Goal: Task Accomplishment & Management: Manage account settings

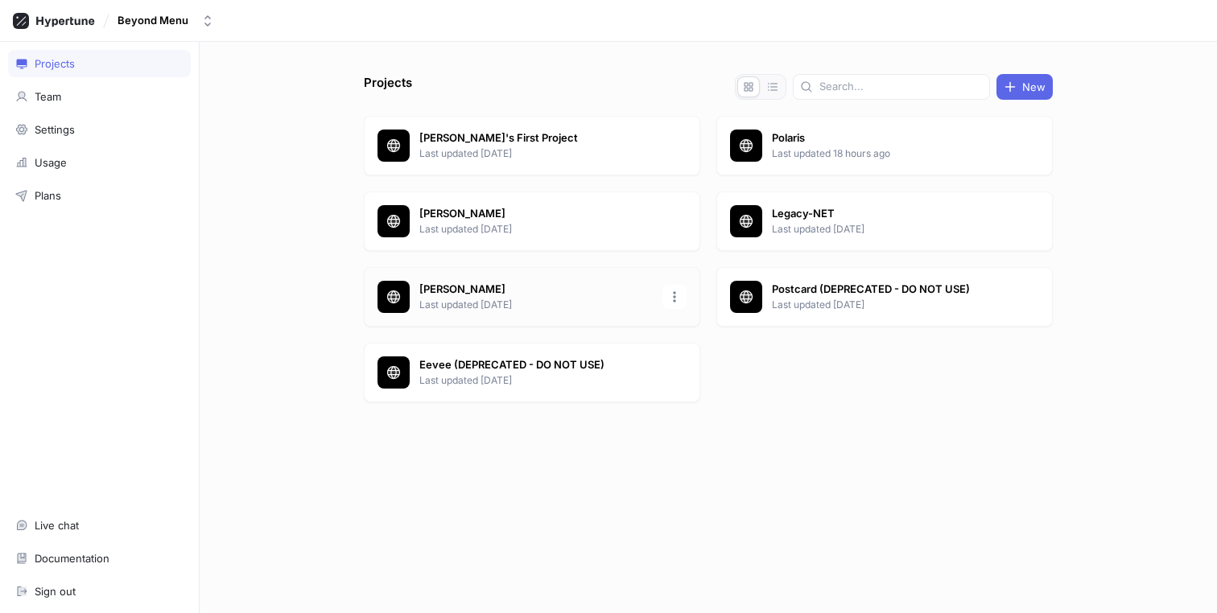
click at [573, 282] on p "[PERSON_NAME]" at bounding box center [535, 290] width 233 height 16
click at [884, 164] on div "Polaris Last updated 18 hours ago" at bounding box center [884, 146] width 336 height 60
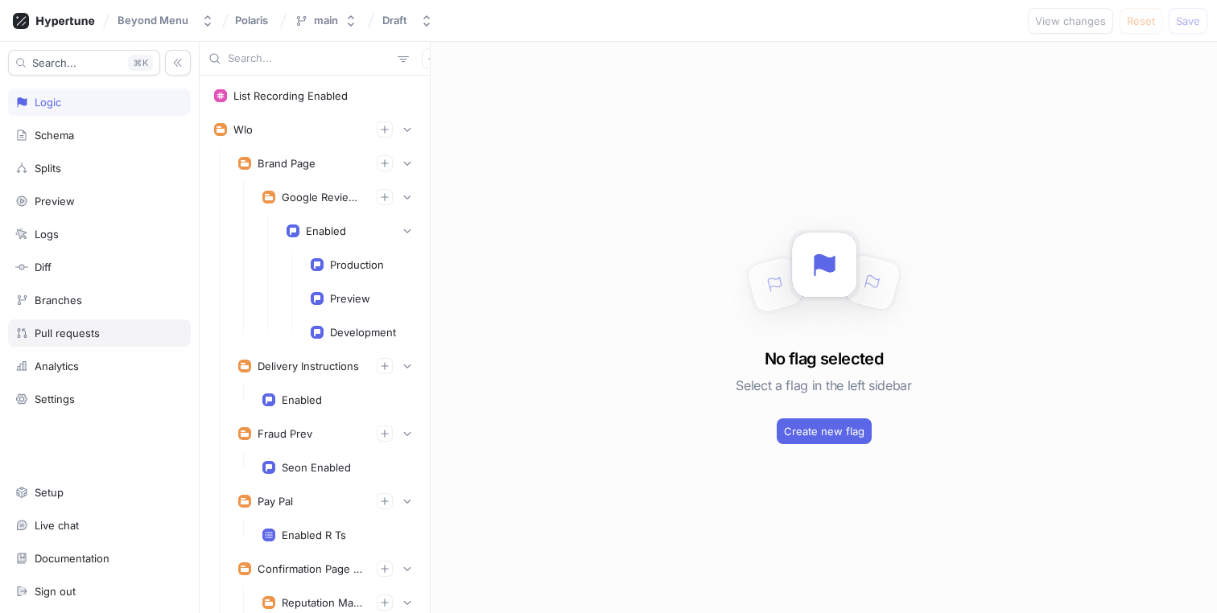
click at [68, 325] on div "Pull requests" at bounding box center [99, 332] width 183 height 27
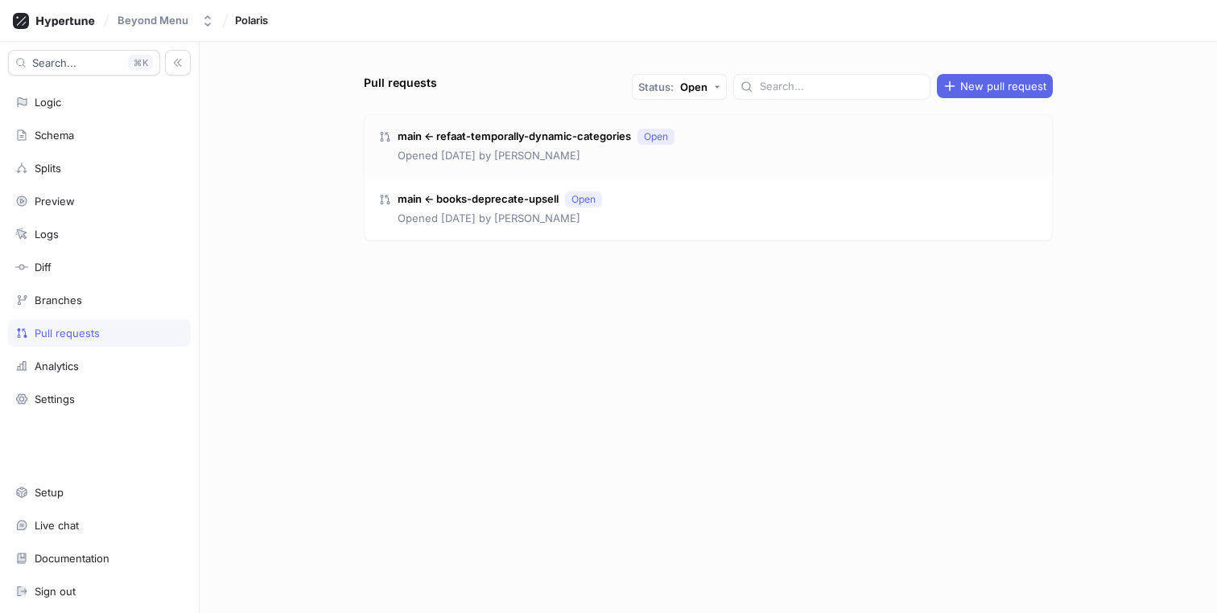
click at [734, 150] on div "main ← refaat-temporally-dynamic-categories Open Opened [DATE] by [PERSON_NAME]" at bounding box center [708, 146] width 687 height 63
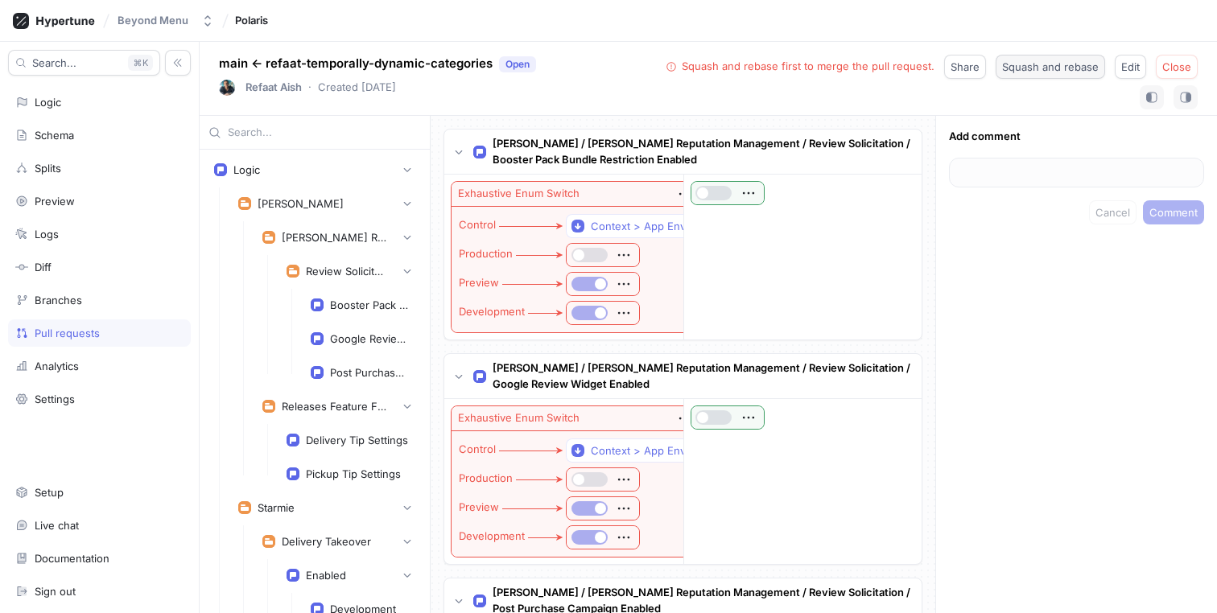
click at [1056, 71] on span "Squash and rebase" at bounding box center [1050, 67] width 97 height 10
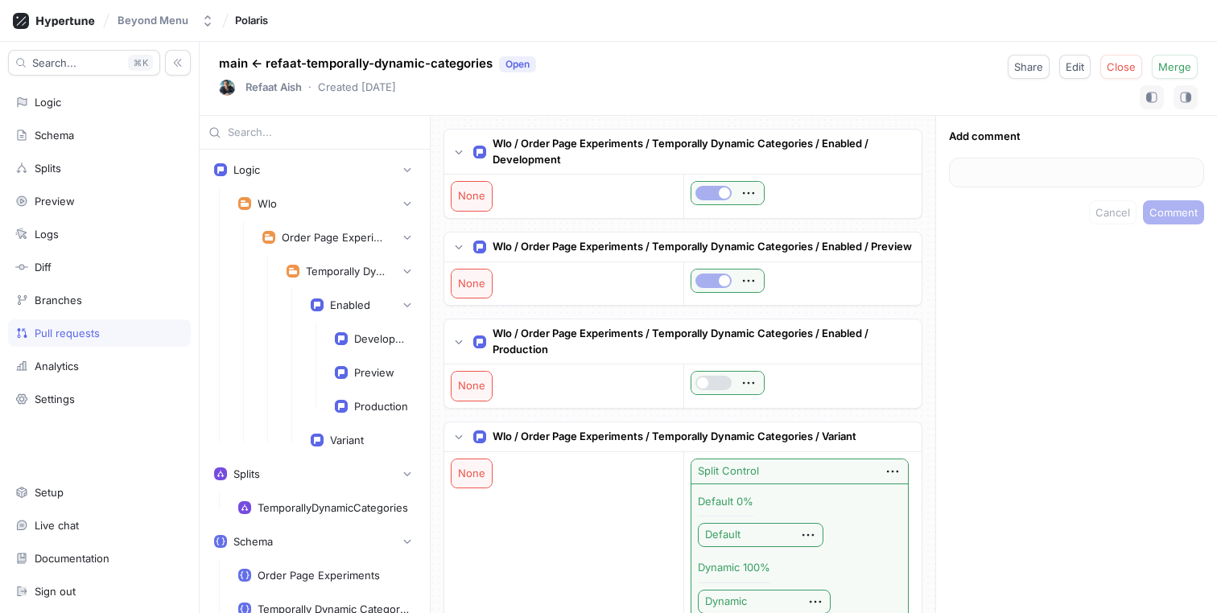
click at [122, 329] on div "Pull requests" at bounding box center [99, 333] width 168 height 13
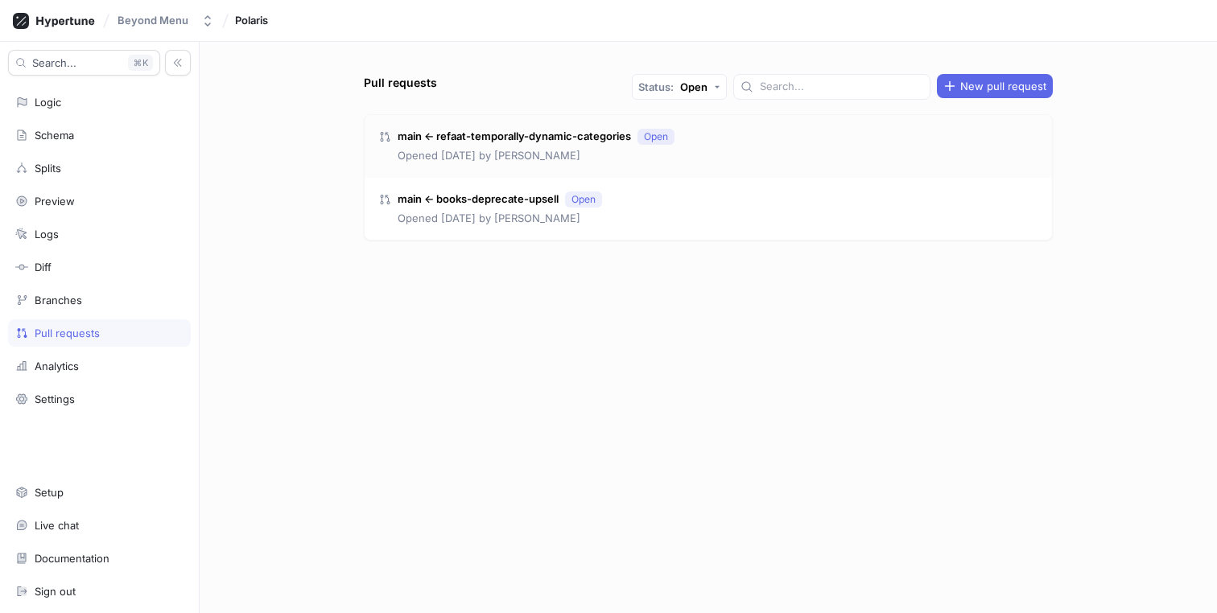
click at [742, 148] on div "main ← refaat-temporally-dynamic-categories Open Opened [DATE] by [PERSON_NAME]" at bounding box center [708, 146] width 687 height 63
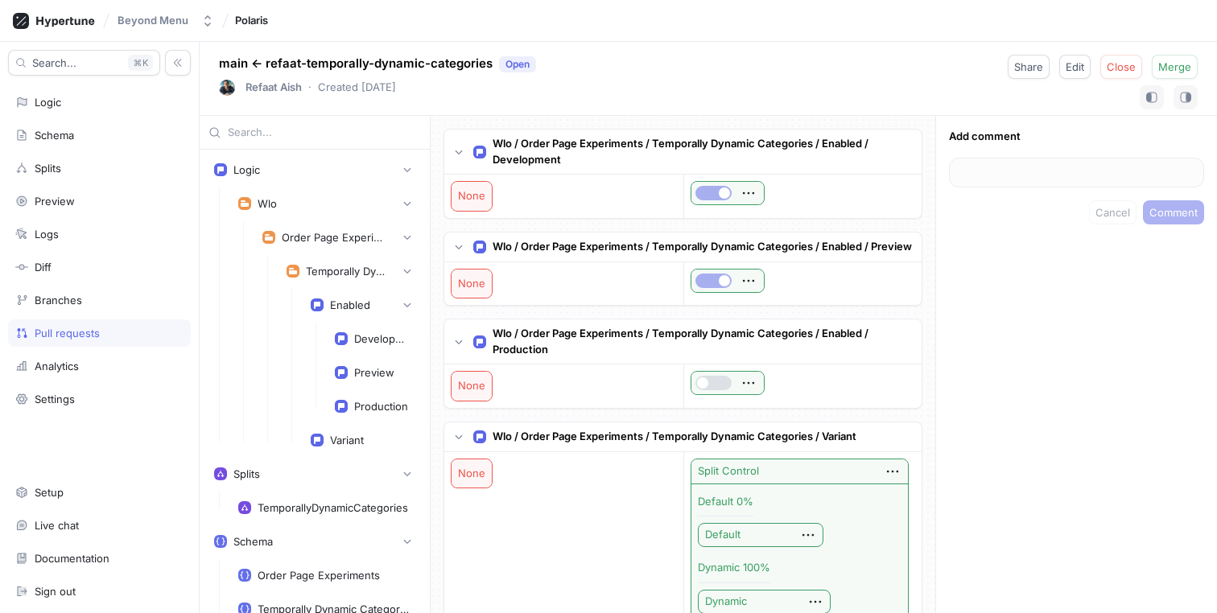
click at [64, 331] on div "Pull requests" at bounding box center [67, 333] width 65 height 13
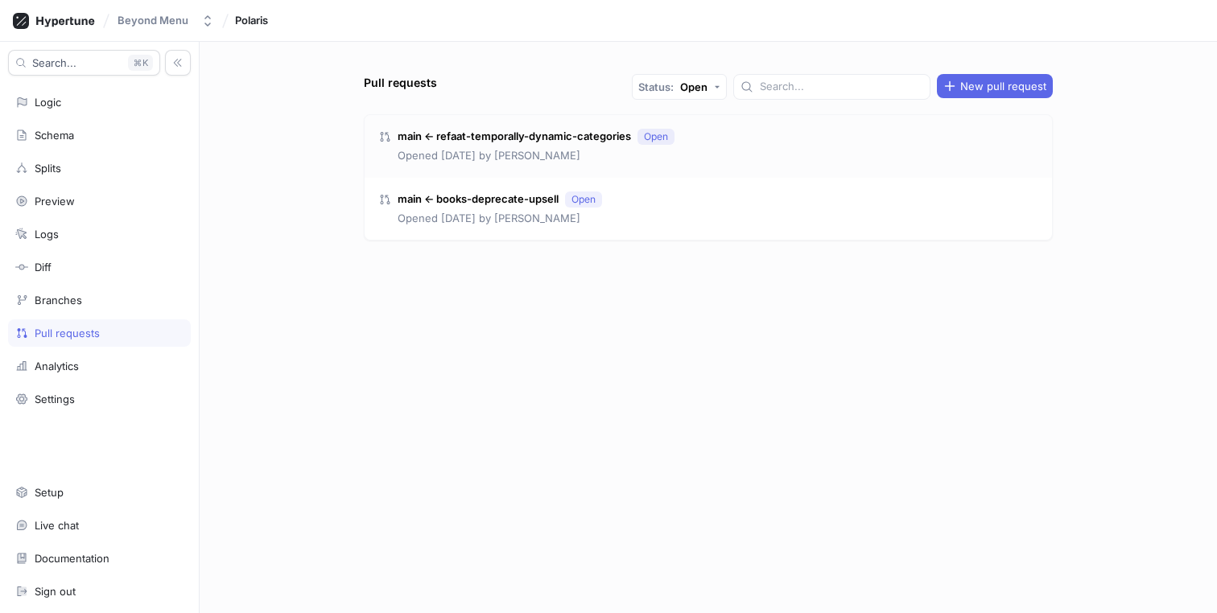
click at [703, 146] on div "main ← refaat-temporally-dynamic-categories Open Opened [DATE] by [PERSON_NAME]" at bounding box center [708, 146] width 687 height 63
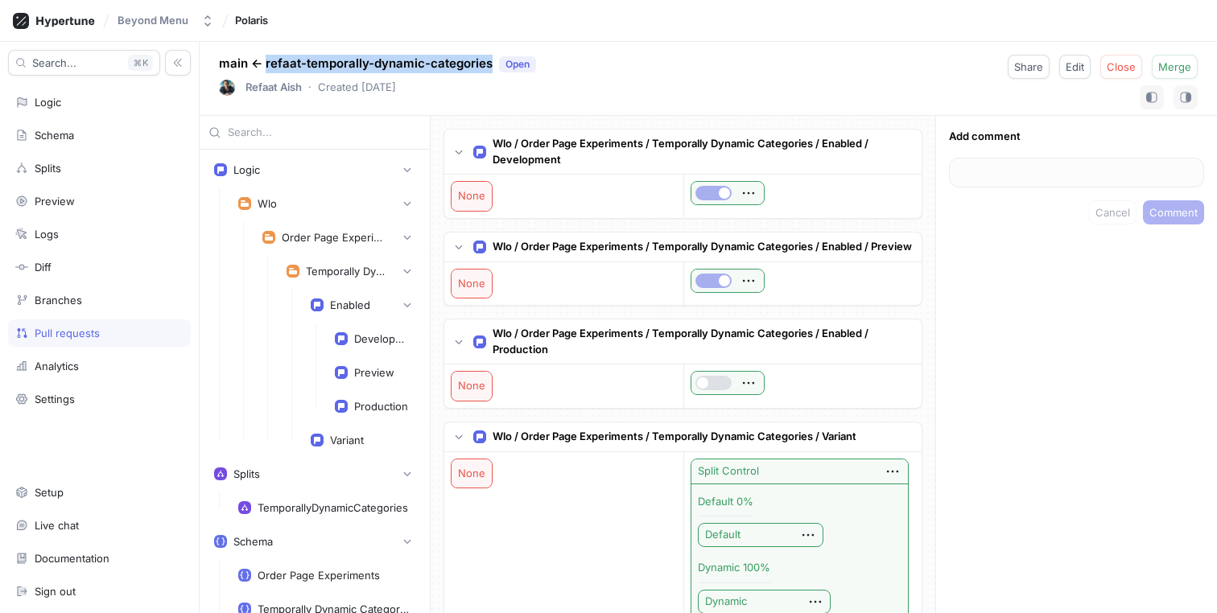
copy p "refaat-temporally-dynamic-categories"
drag, startPoint x: 489, startPoint y: 64, endPoint x: 264, endPoint y: 63, distance: 225.3
click at [264, 63] on p "main ← refaat-temporally-dynamic-categories Open" at bounding box center [377, 64] width 317 height 19
click at [719, 77] on div "main ← refaat-temporally-dynamic-categories Open Refaat Aish ‧ Created [DATE] S…" at bounding box center [708, 79] width 1017 height 74
click at [77, 335] on div "Pull requests" at bounding box center [67, 333] width 65 height 13
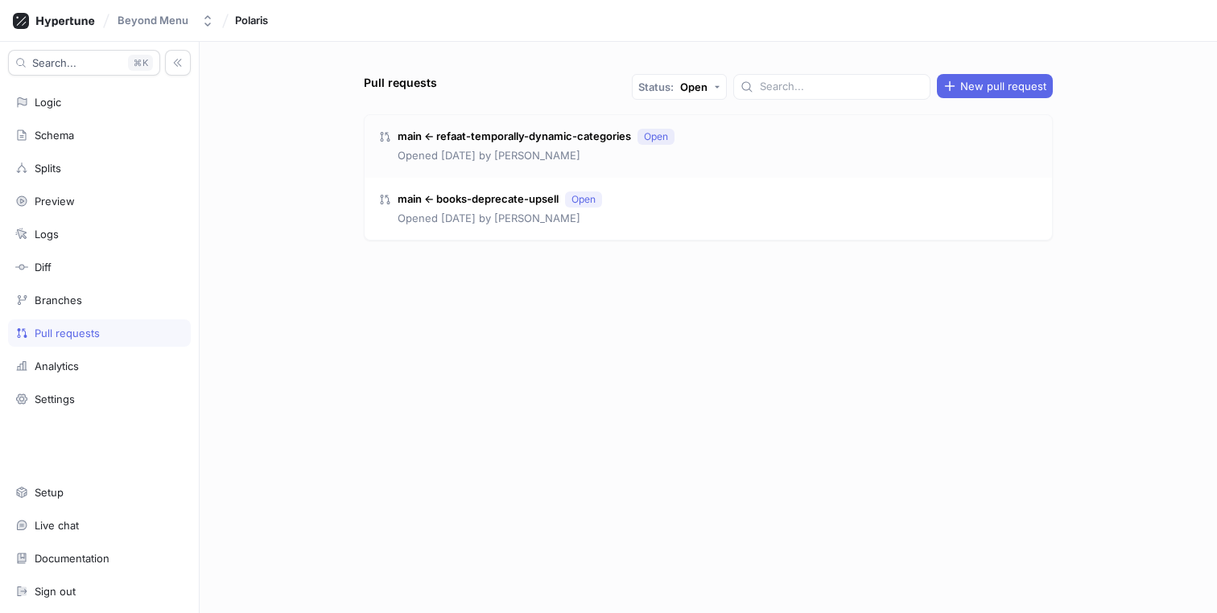
click at [710, 134] on div "main ← refaat-temporally-dynamic-categories Open Opened [DATE] by [PERSON_NAME]" at bounding box center [708, 146] width 687 height 63
